Goal: Transaction & Acquisition: Purchase product/service

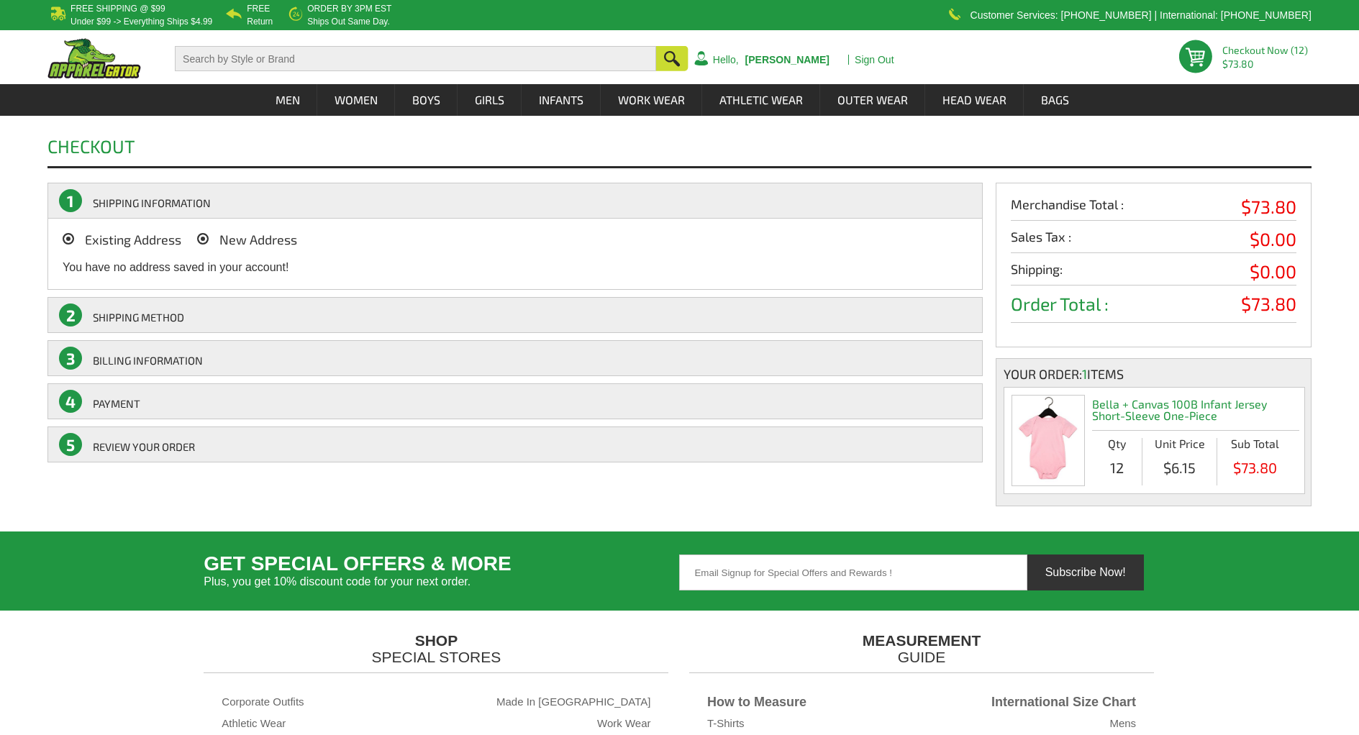
click at [204, 240] on icon at bounding box center [203, 239] width 12 height 12
click at [223, 235] on input "New Address" at bounding box center [223, 235] width 0 height 0
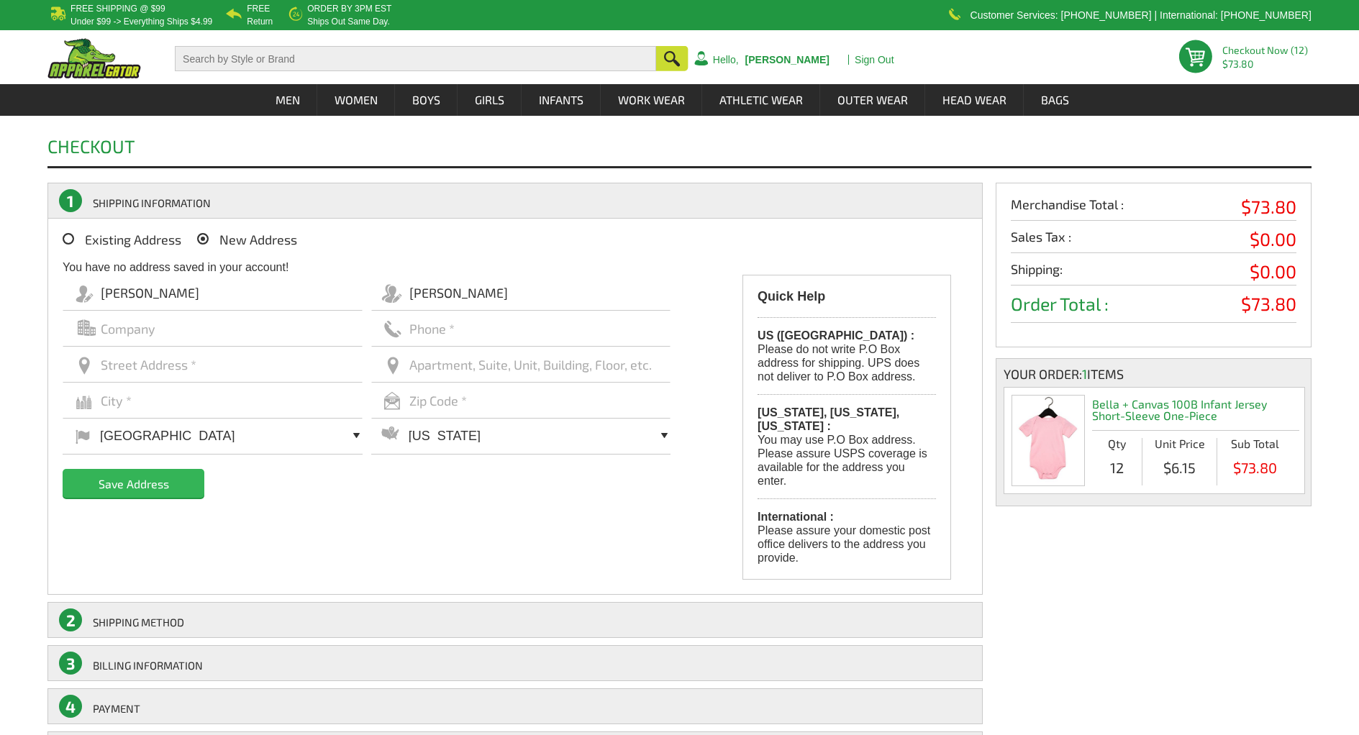
click at [164, 330] on input "text" at bounding box center [213, 329] width 300 height 36
type input "Planet Apparel"
type input "8585692090"
type input "[STREET_ADDRESS]"
type input "[GEOGRAPHIC_DATA]"
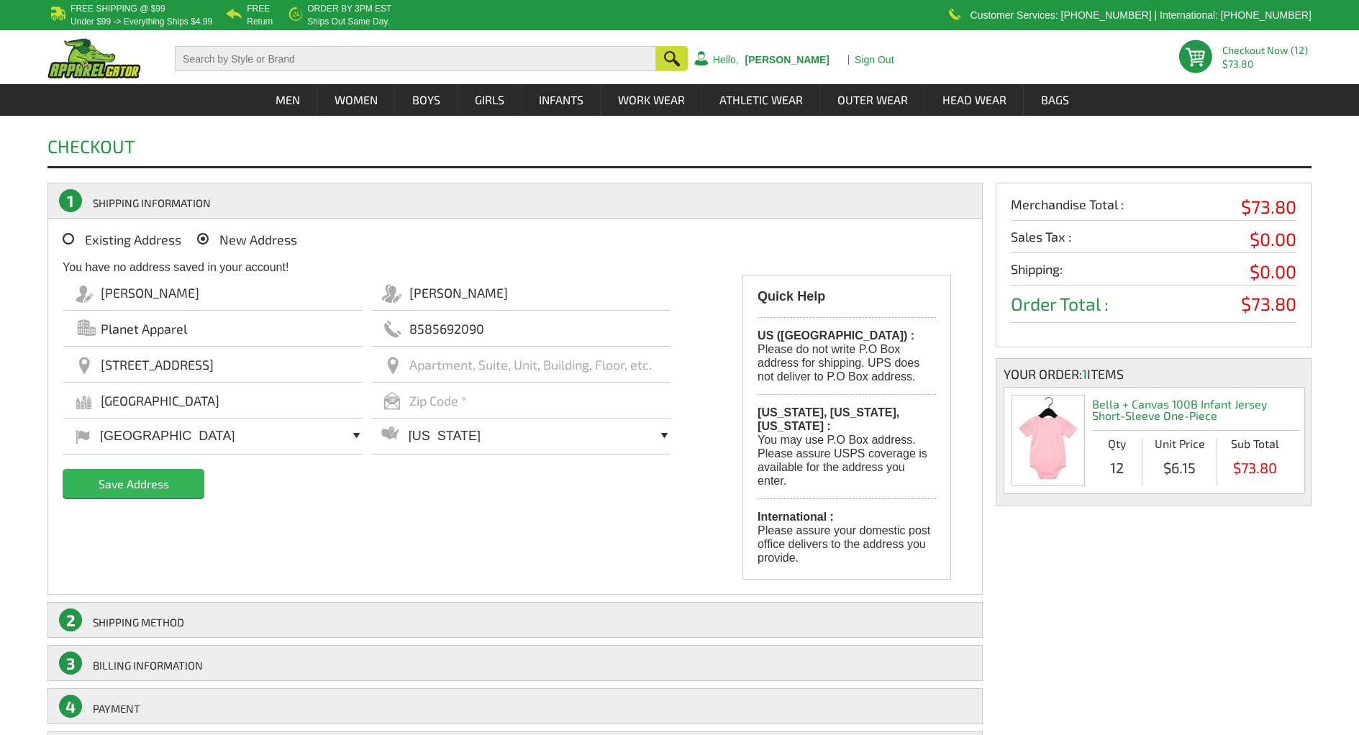
type input "92120"
select select "CA"
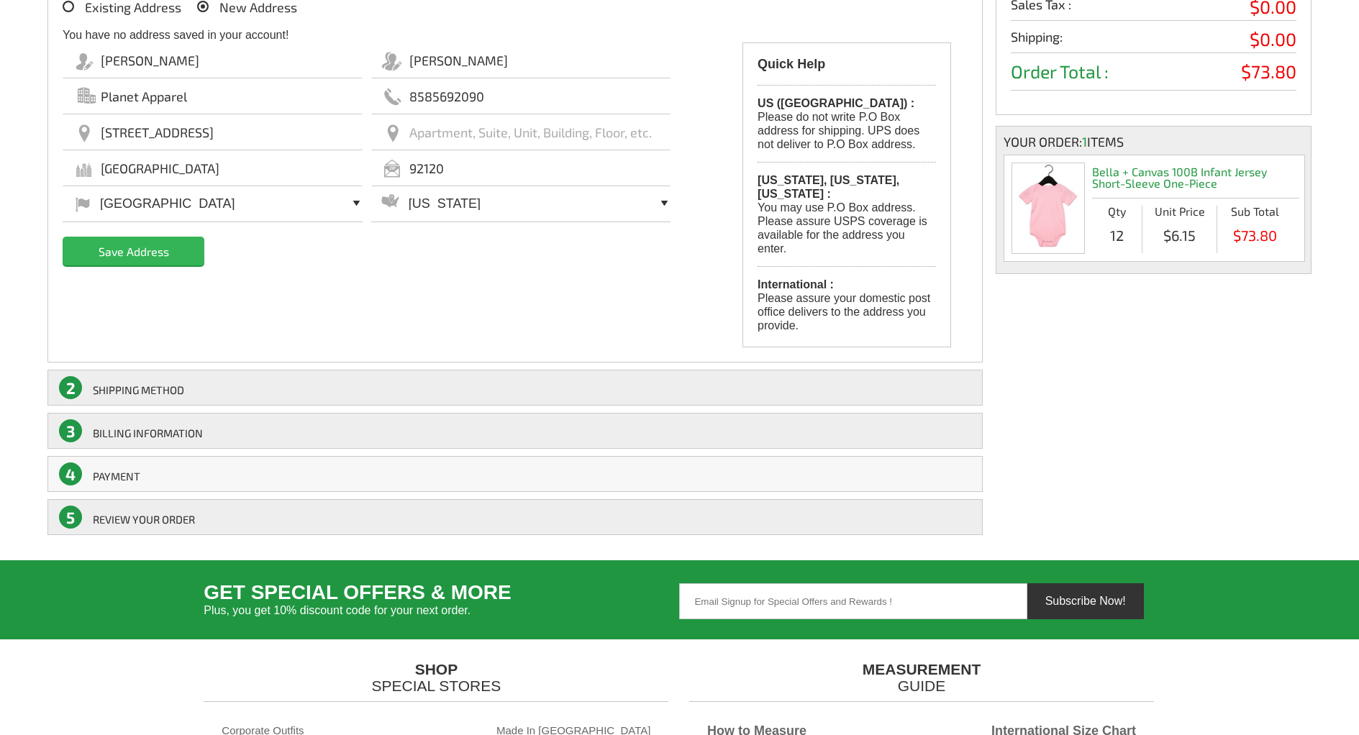
scroll to position [240, 0]
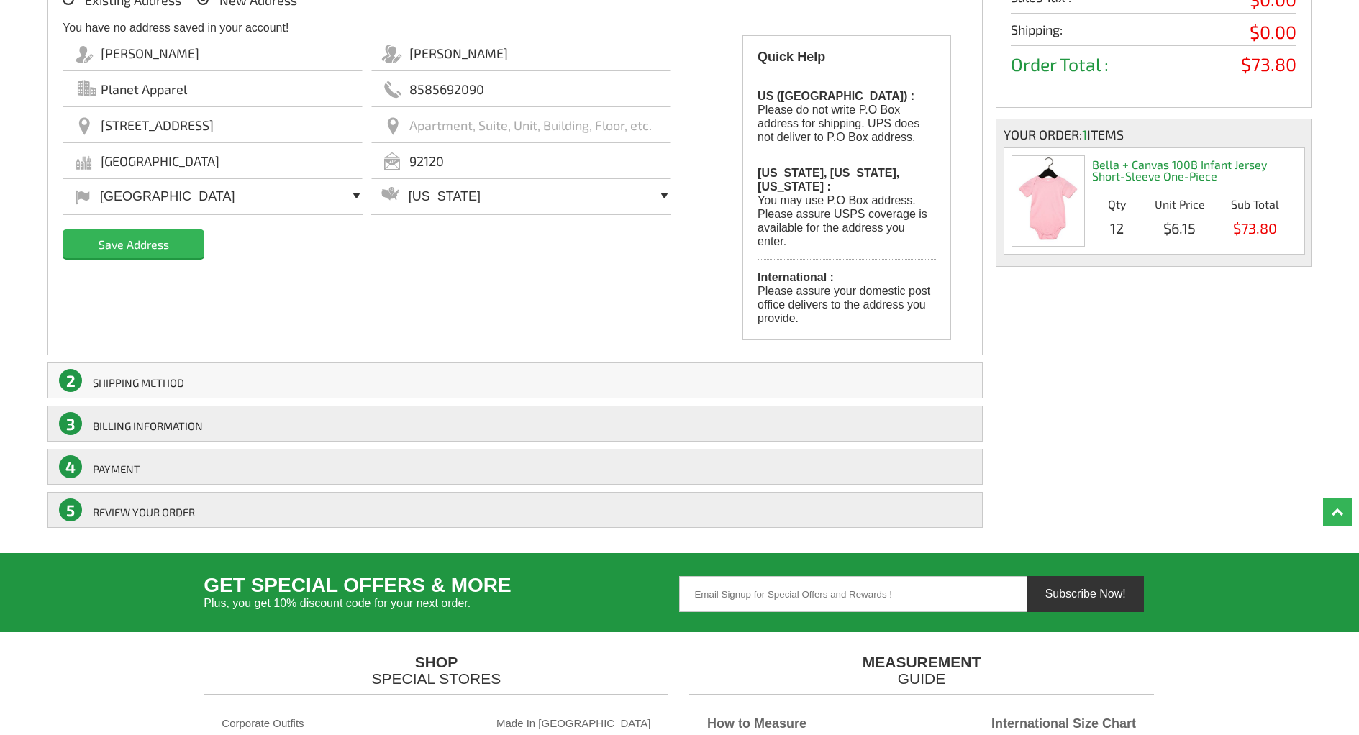
click at [92, 365] on link "2 SHIPPING Method" at bounding box center [514, 381] width 935 height 36
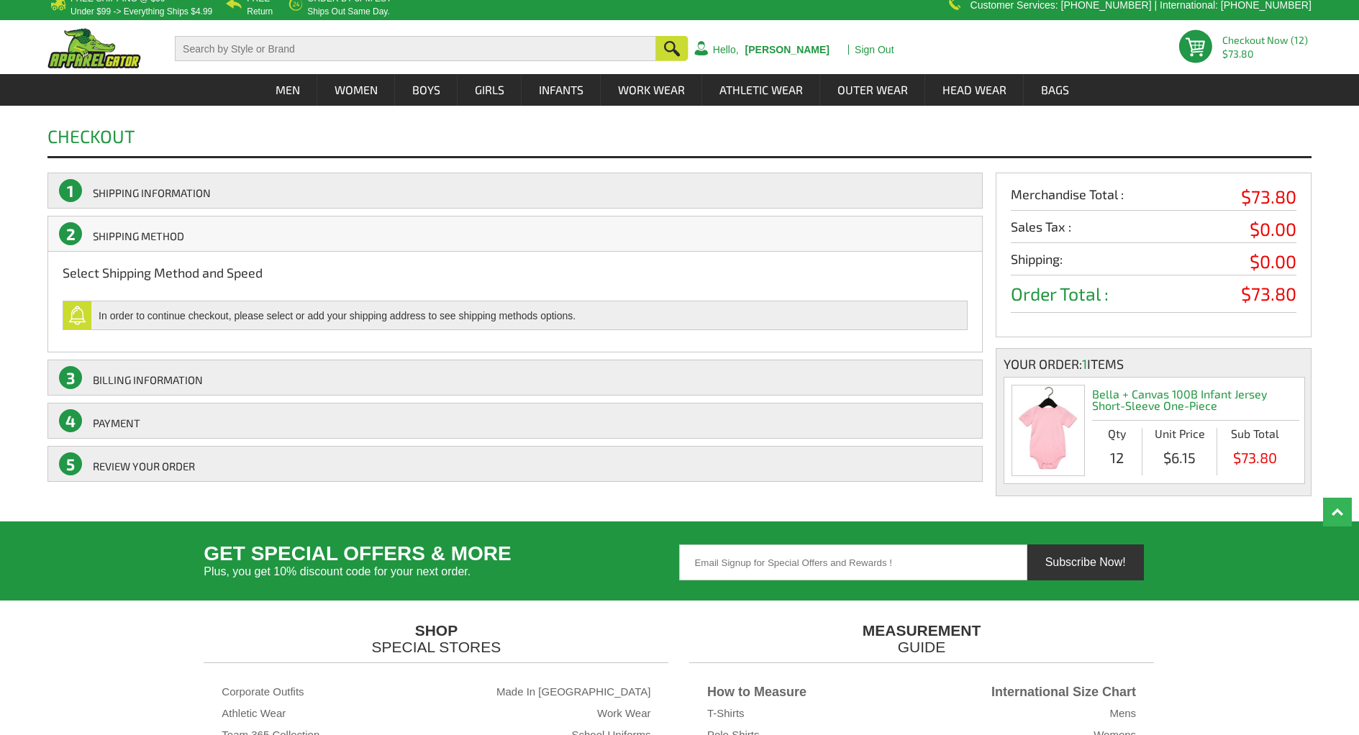
scroll to position [0, 0]
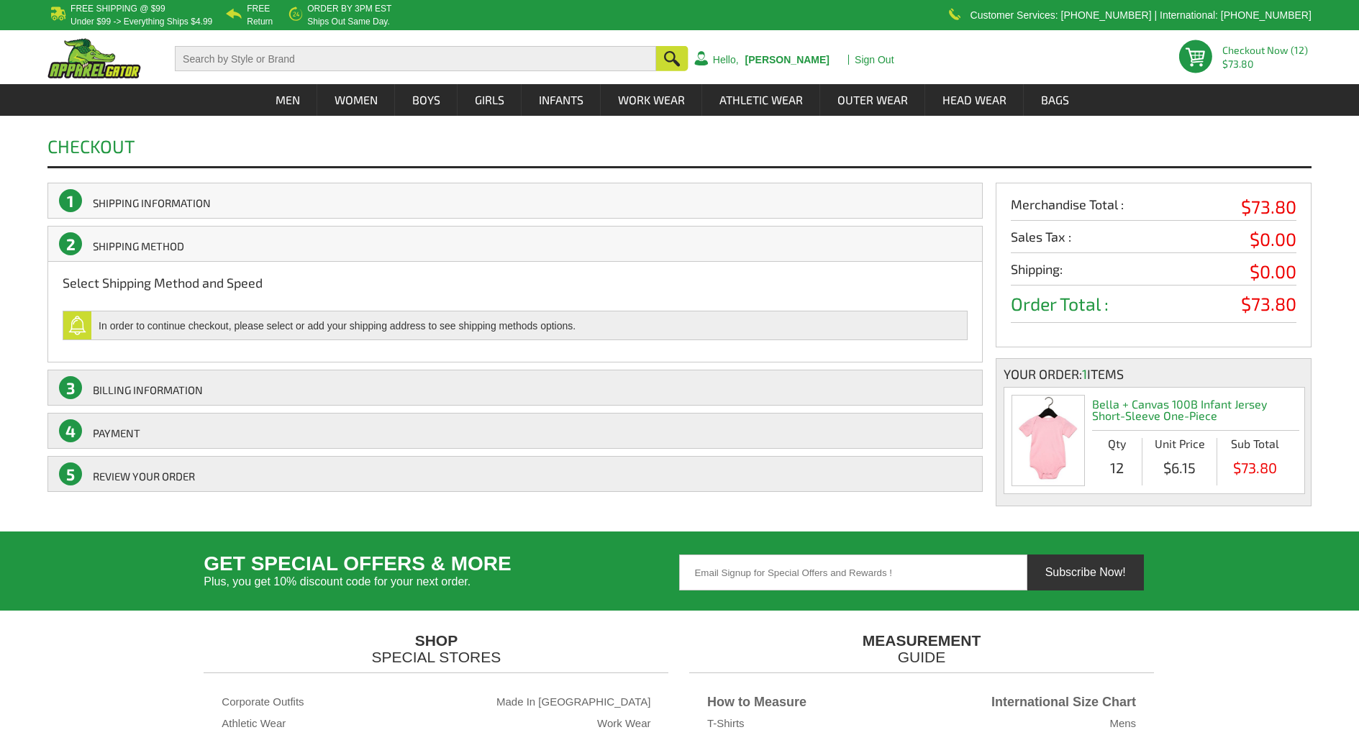
click at [150, 201] on link "1 SHIPPING INFORMATION" at bounding box center [514, 201] width 935 height 36
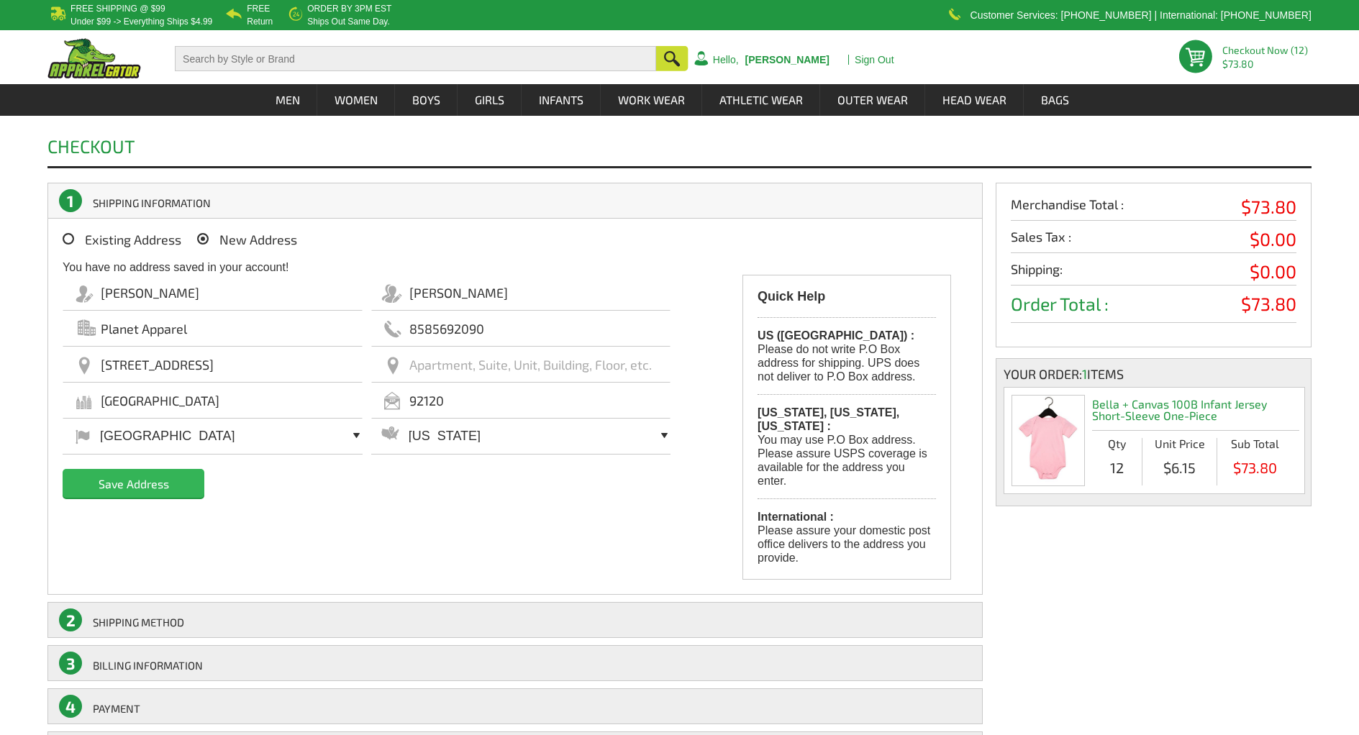
click at [174, 483] on input "Save Address" at bounding box center [134, 483] width 142 height 29
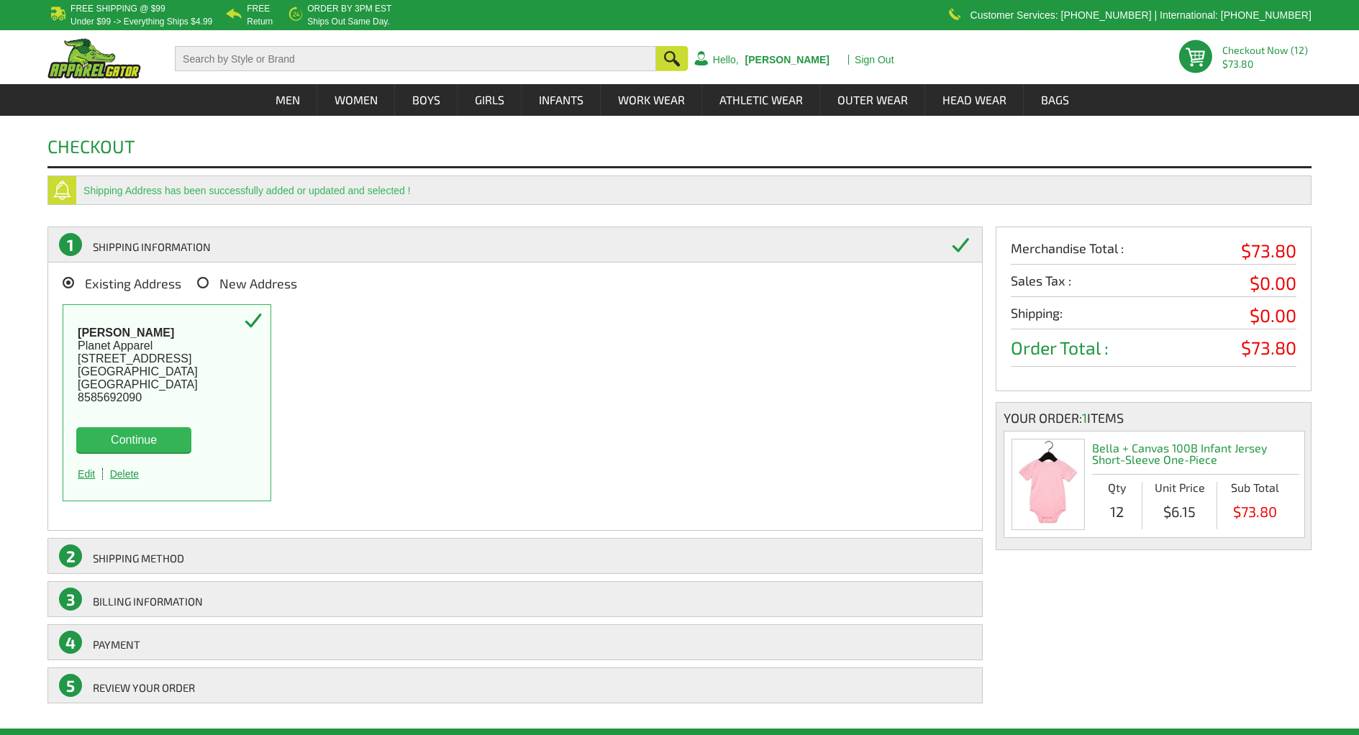
click at [175, 440] on button "Continue" at bounding box center [133, 439] width 115 height 25
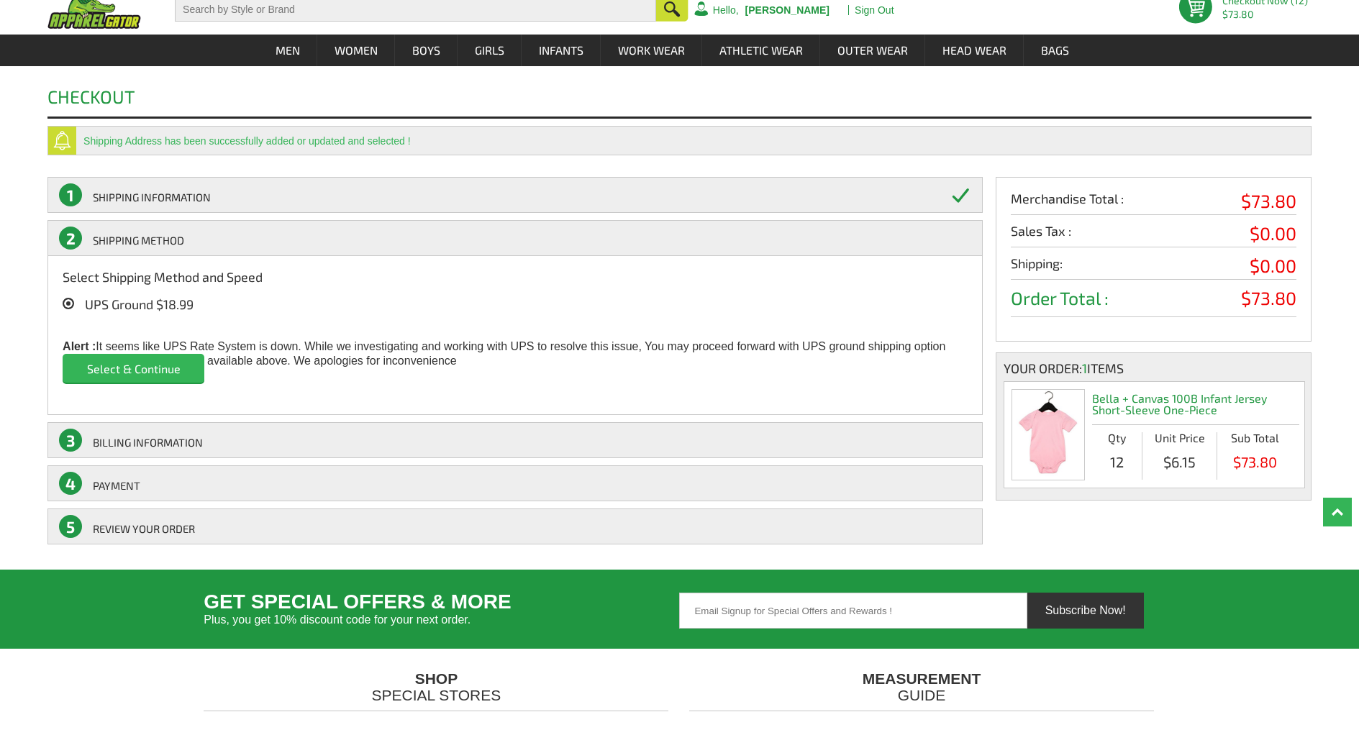
scroll to position [45, 0]
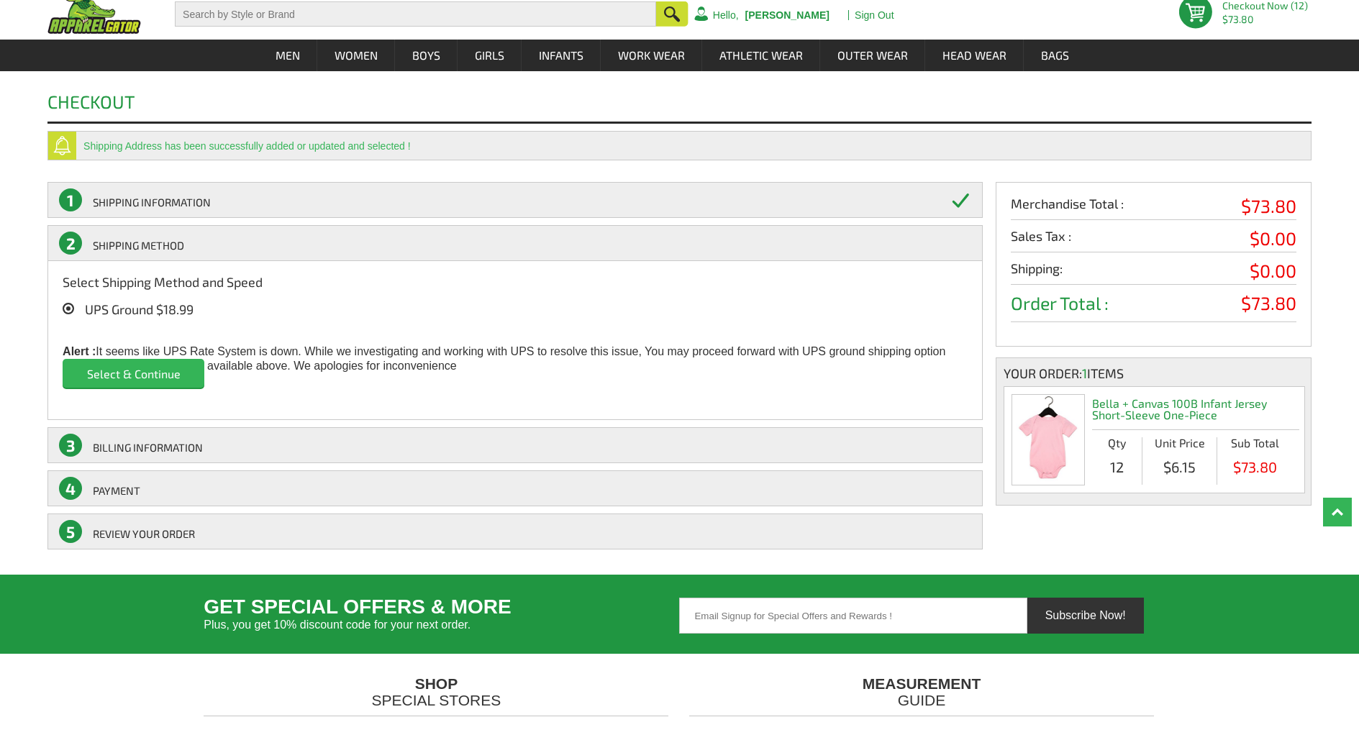
click at [155, 369] on input "Select & Continue" at bounding box center [134, 373] width 142 height 29
click at [153, 379] on input "Select & Continue" at bounding box center [134, 373] width 142 height 29
click at [69, 311] on icon at bounding box center [69, 309] width 12 height 12
click at [88, 305] on input "UPS Ground $18.99" at bounding box center [88, 305] width 0 height 0
click at [121, 374] on input "Select & Continue" at bounding box center [134, 373] width 142 height 29
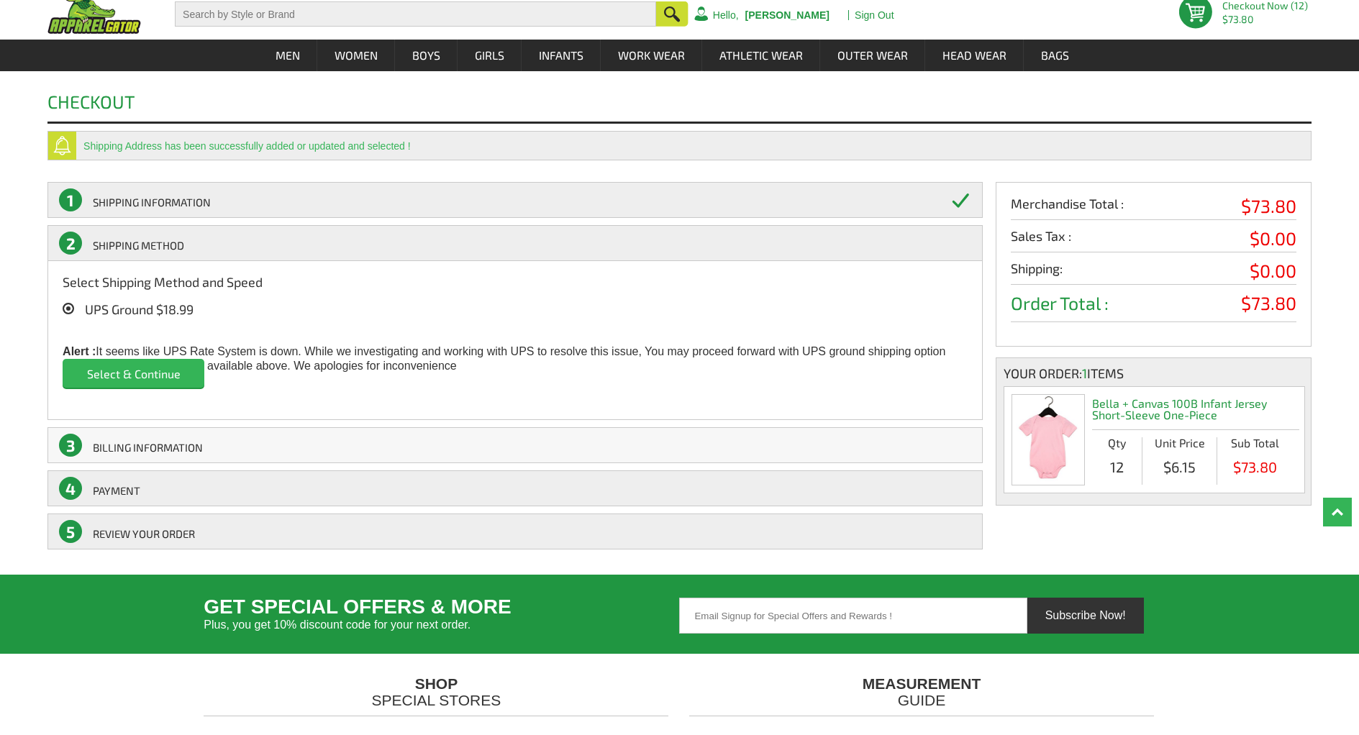
click at [139, 447] on link "3 BILLING INFORMATION" at bounding box center [514, 445] width 935 height 36
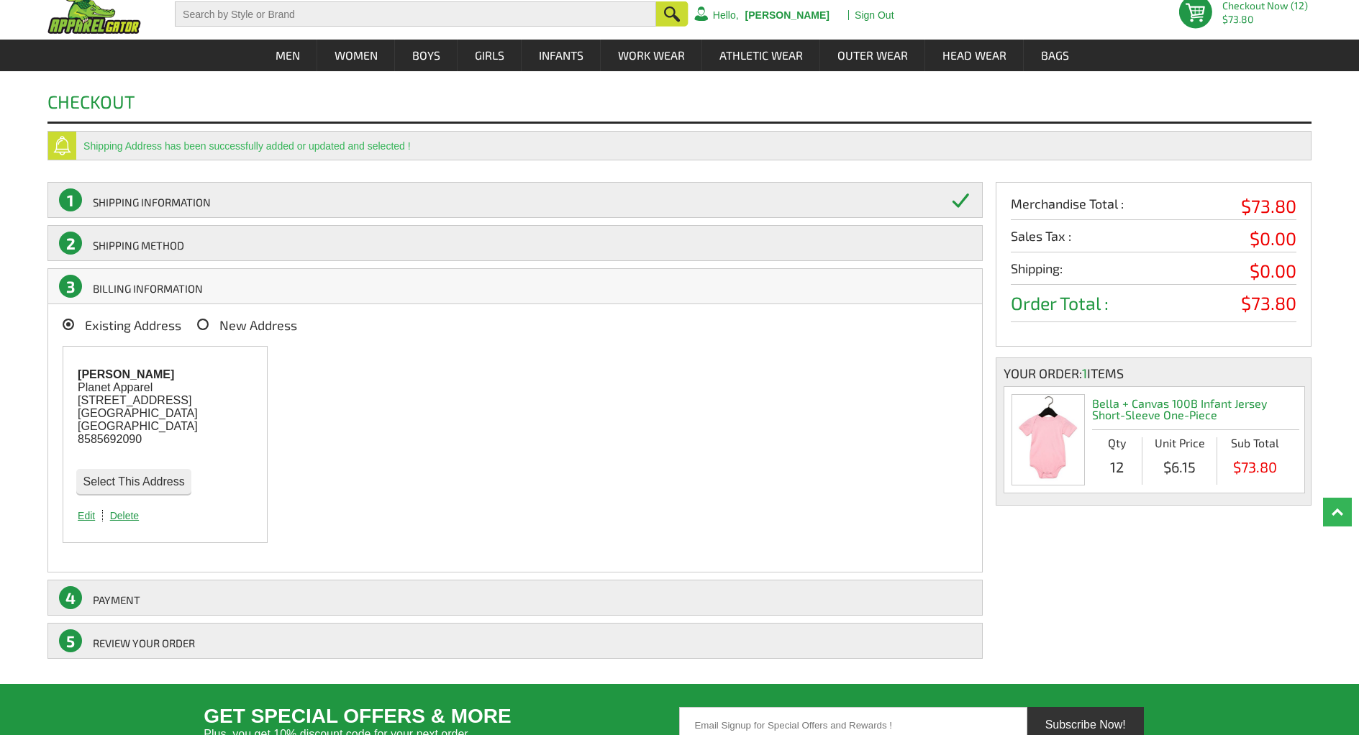
click at [127, 483] on input "Select This Address" at bounding box center [133, 481] width 115 height 25
click at [181, 604] on link "4 Payment" at bounding box center [514, 598] width 935 height 36
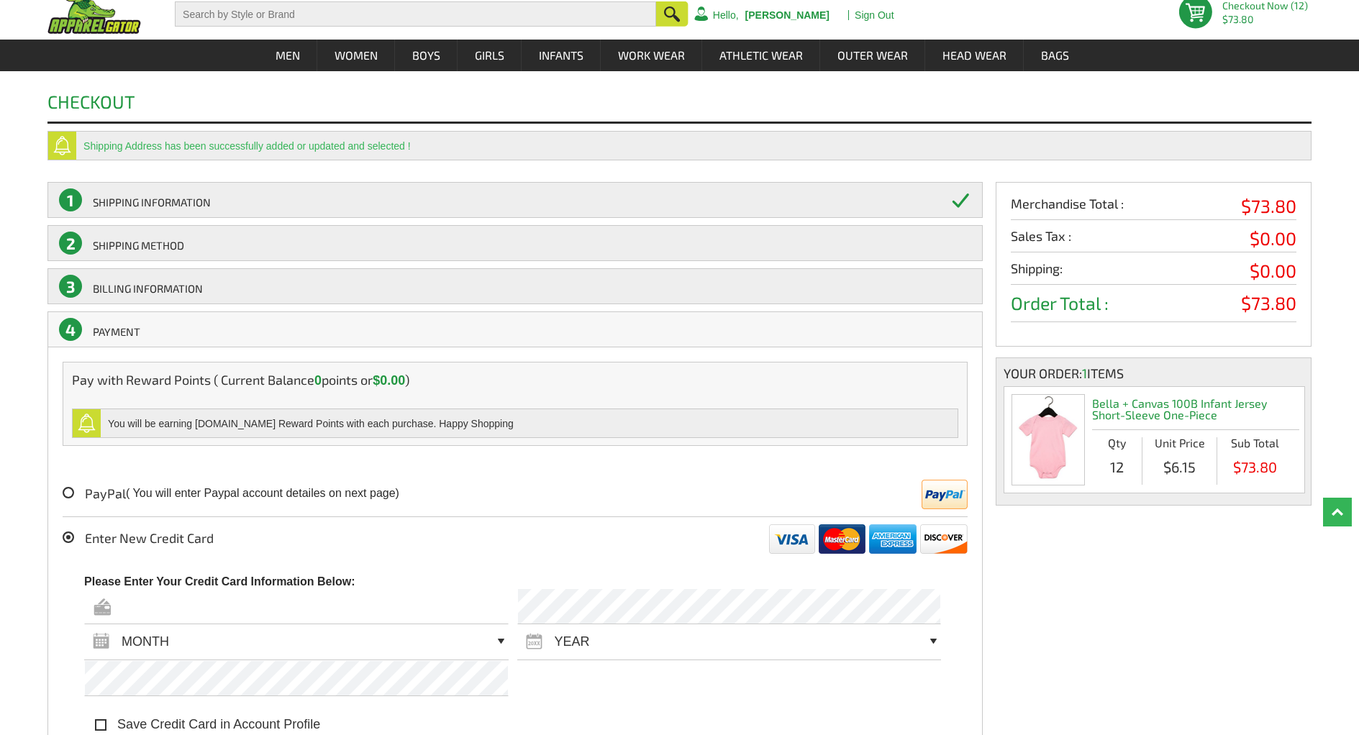
scroll to position [284, 0]
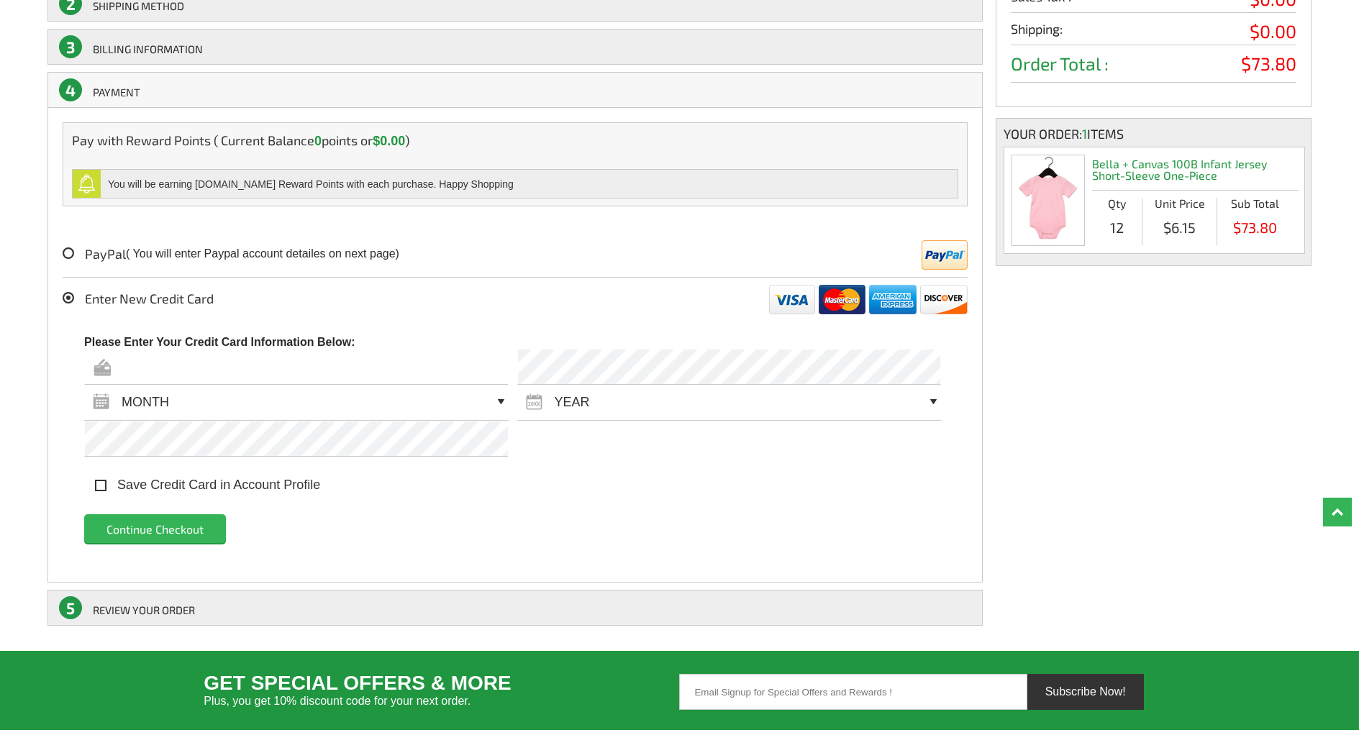
click at [158, 373] on input "text" at bounding box center [296, 367] width 424 height 36
click at [448, 284] on div "Enter New Credit Card Please Enter Your Credit Card Information Below: MONTH 01…" at bounding box center [515, 423] width 905 height 290
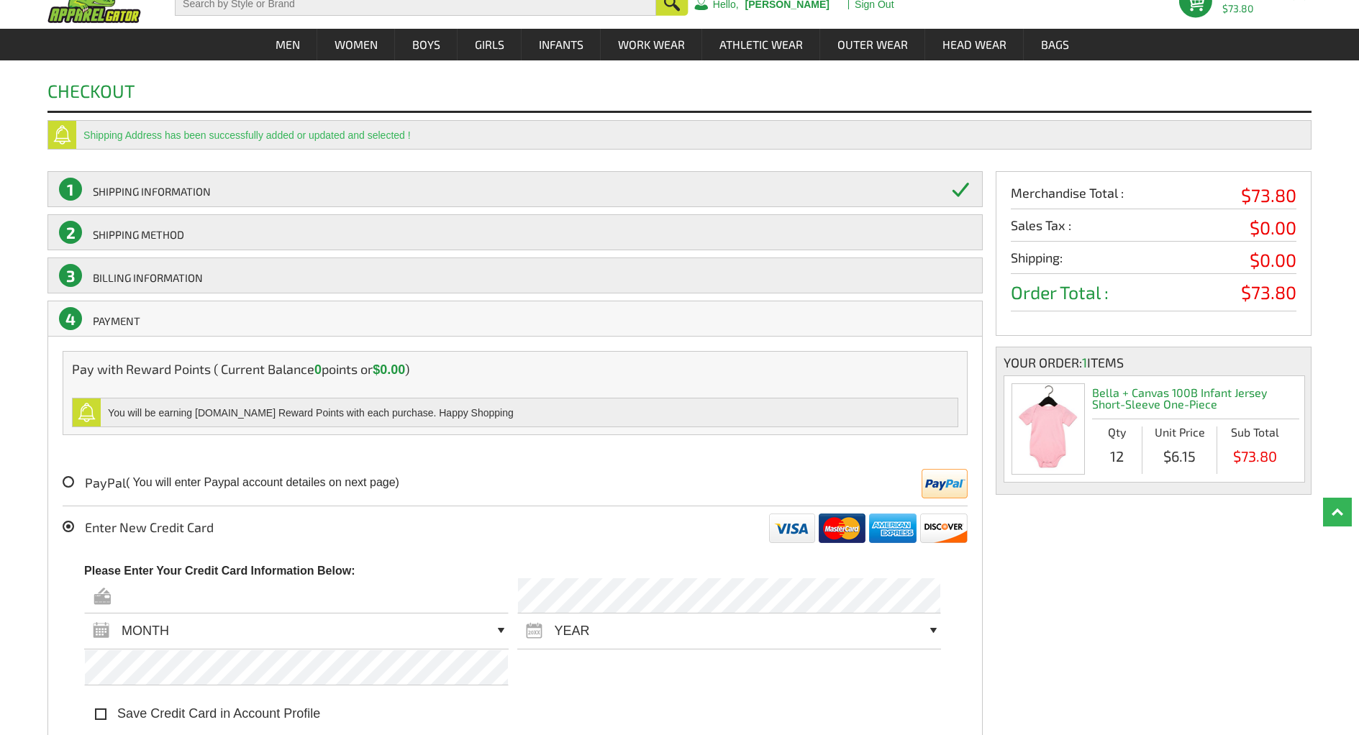
scroll to position [45, 0]
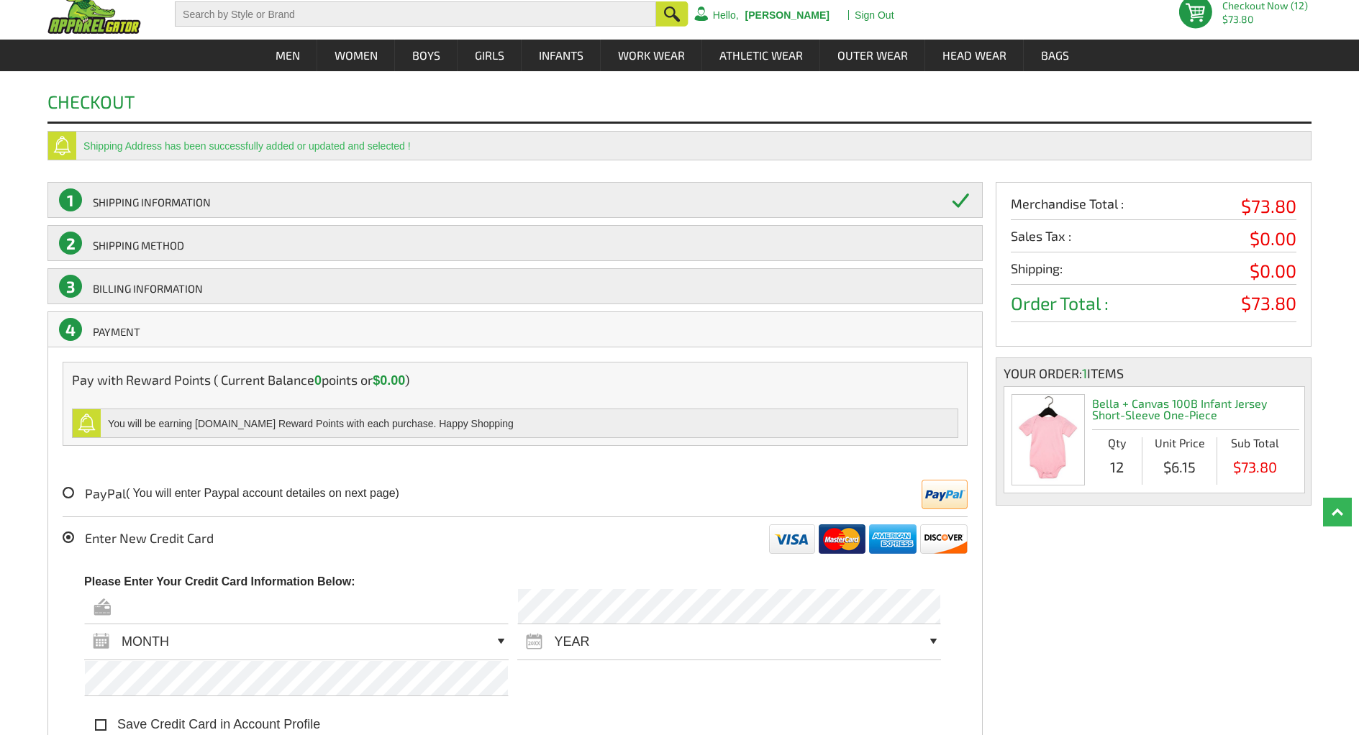
click at [1132, 410] on h2 "Bella + Canvas 100B Infant Jersey Short-Sleeve One-Piece" at bounding box center [1195, 408] width 207 height 42
